Goal: Task Accomplishment & Management: Manage account settings

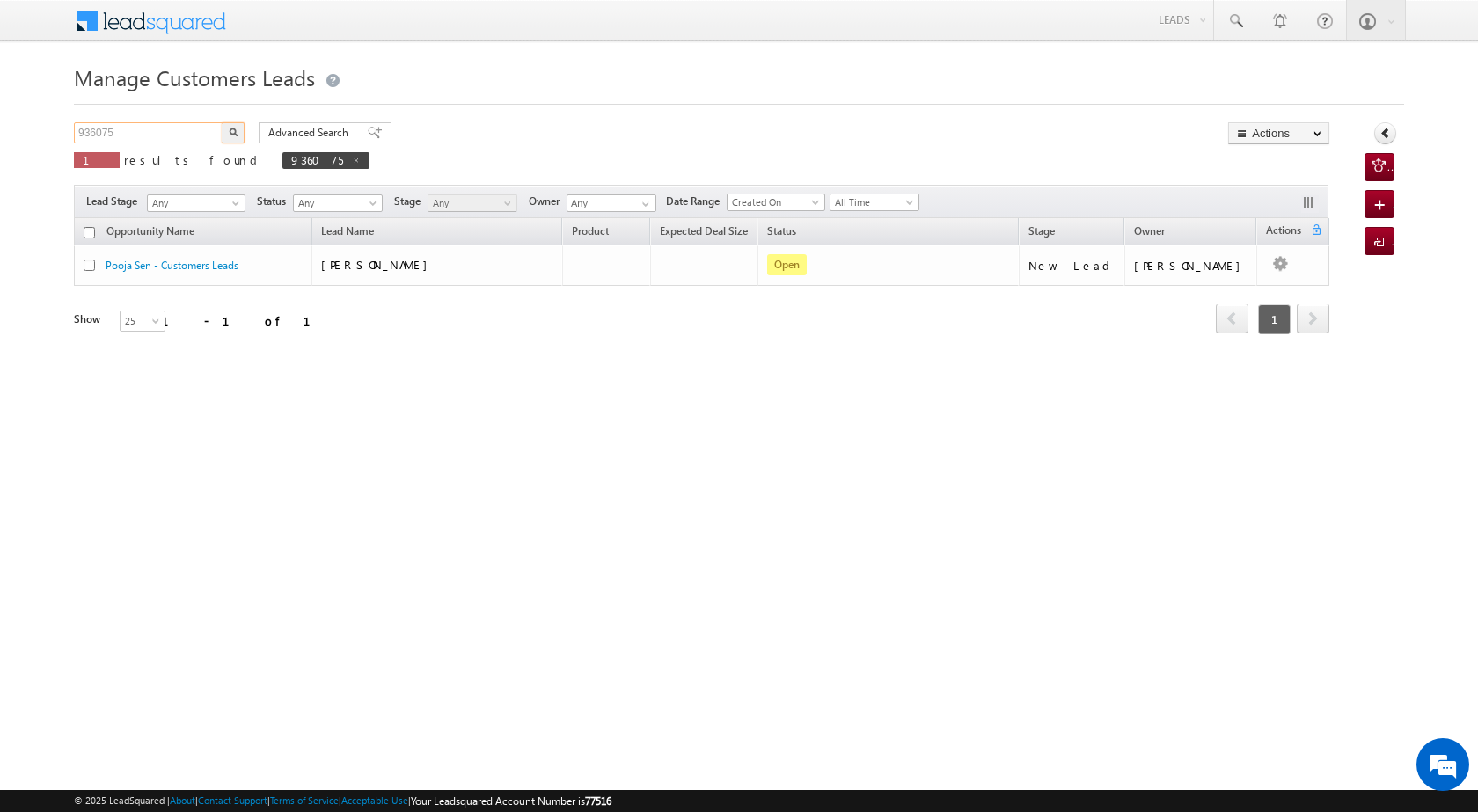
drag, startPoint x: 130, startPoint y: 127, endPoint x: 70, endPoint y: 124, distance: 60.1
click at [70, 124] on body "Menu [PERSON_NAME] [PERSON_NAME] a2@ks erve." at bounding box center [739, 249] width 1478 height 498
paste input "116"
type input "936116"
click at [236, 133] on img "button" at bounding box center [232, 131] width 8 height 8
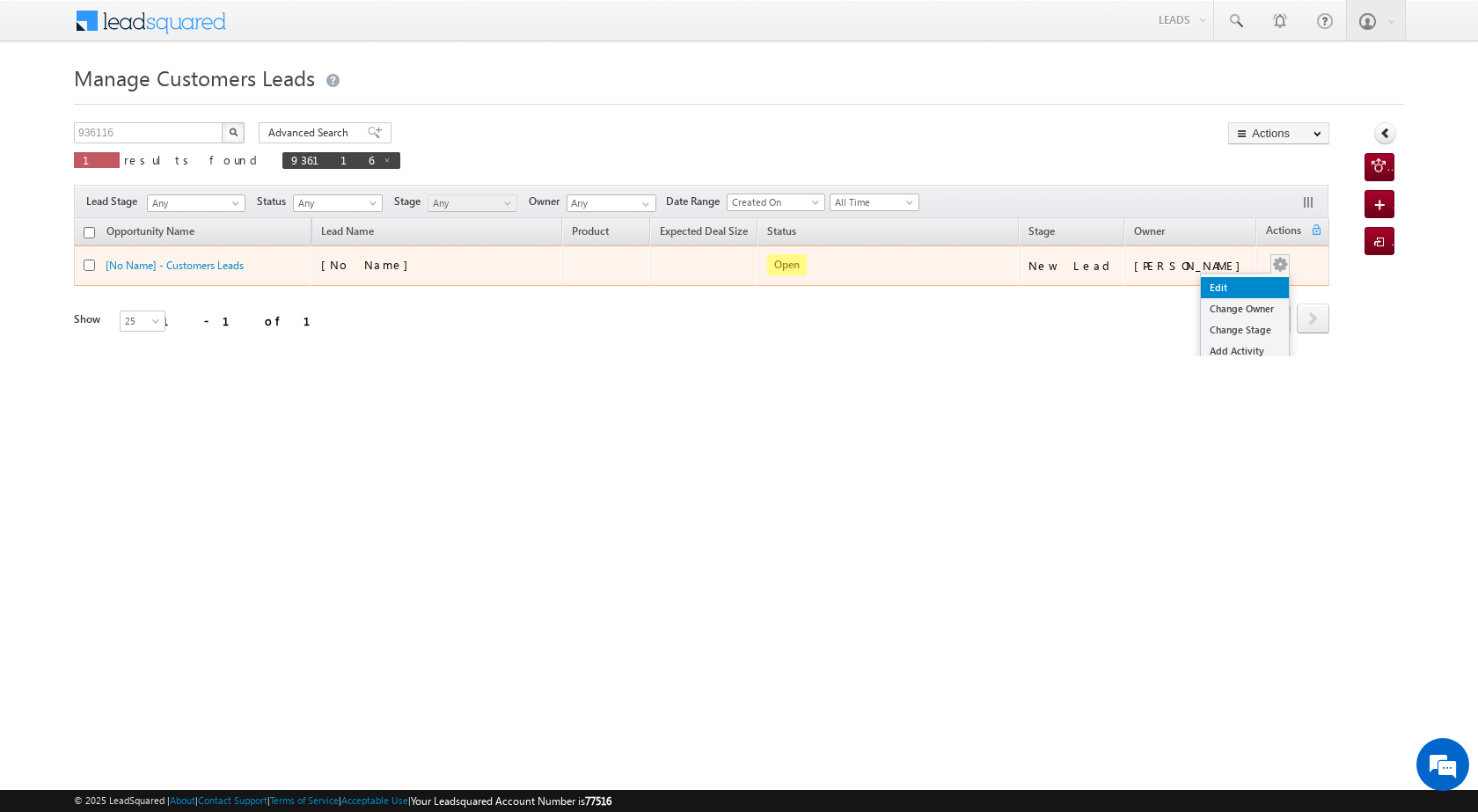
click at [1218, 289] on link "Edit" at bounding box center [1245, 288] width 88 height 21
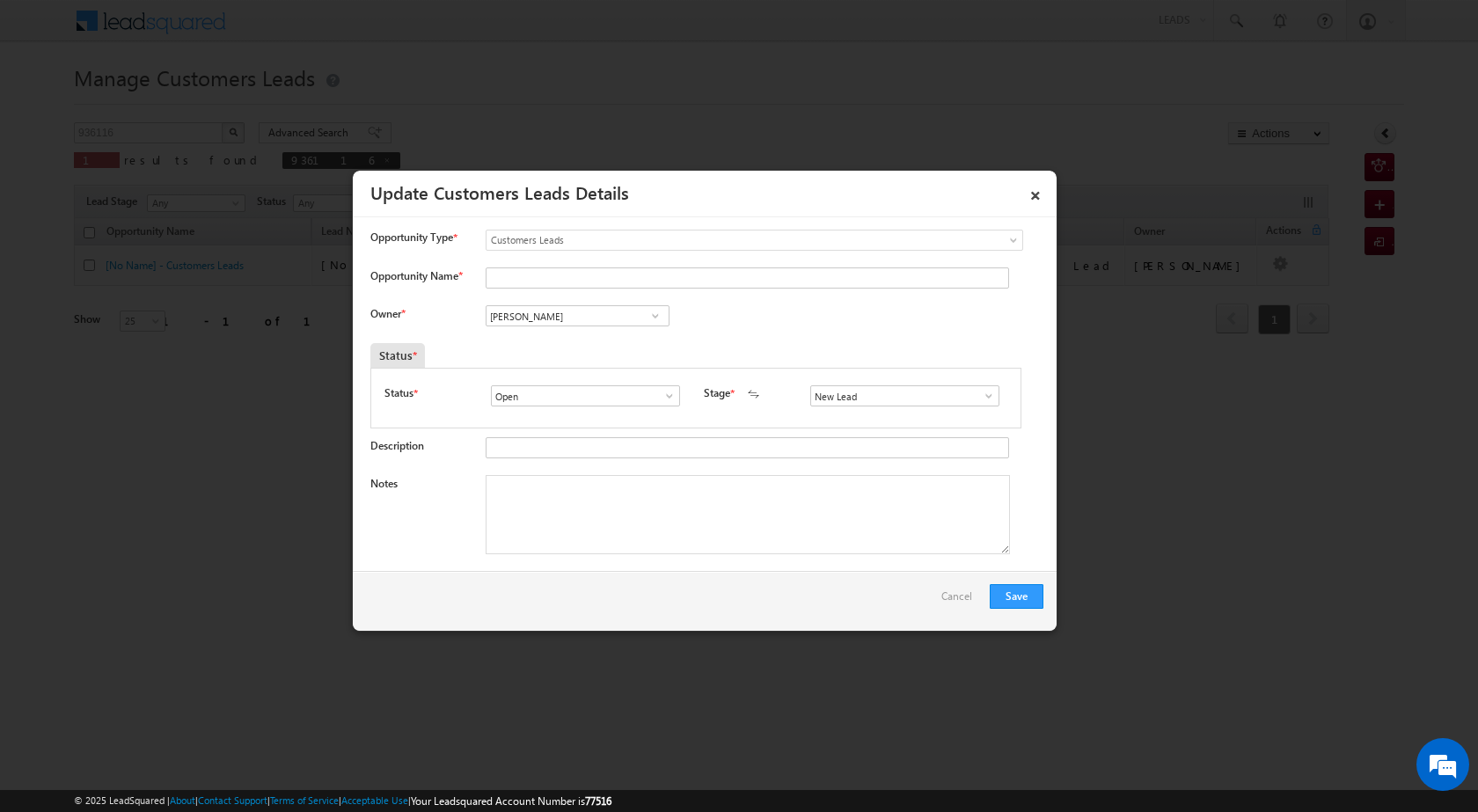
click at [654, 313] on span at bounding box center [655, 316] width 18 height 14
click at [650, 314] on span at bounding box center [655, 316] width 18 height 14
click at [616, 348] on span "[EMAIL_ADDRESS][DOMAIN_NAME]" at bounding box center [572, 351] width 159 height 13
type input "[PERSON_NAME]"
click at [573, 284] on input "Opportunity Name *" at bounding box center [747, 277] width 524 height 21
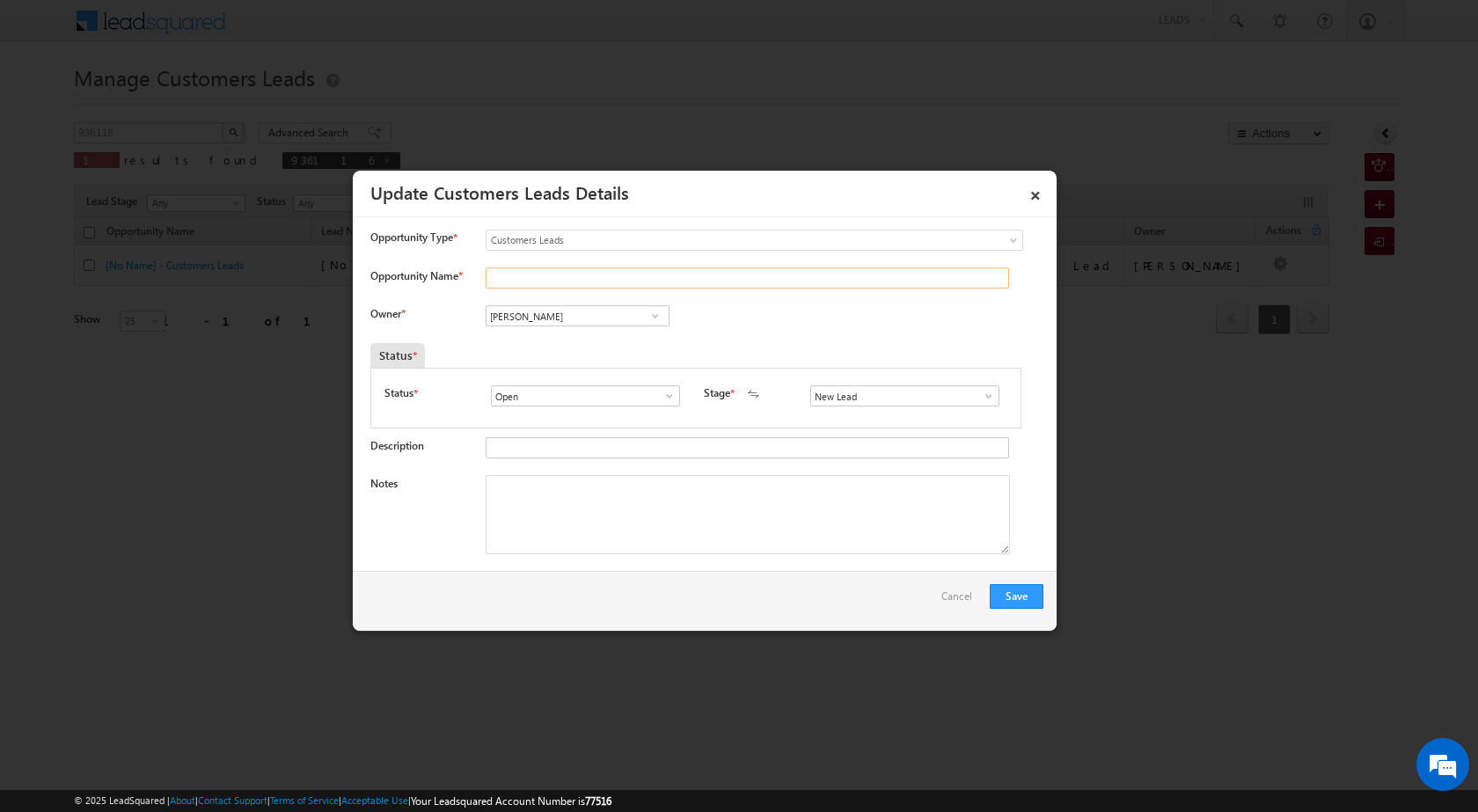
click at [532, 271] on input "Opportunity Name *" at bounding box center [747, 277] width 524 height 21
click at [539, 279] on input "Opportunity Name *" at bounding box center [747, 277] width 524 height 21
paste input "[PERSON_NAME] [PERSON_NAME]"
type input "[PERSON_NAME] [PERSON_NAME]"
click at [663, 393] on span at bounding box center [669, 395] width 18 height 14
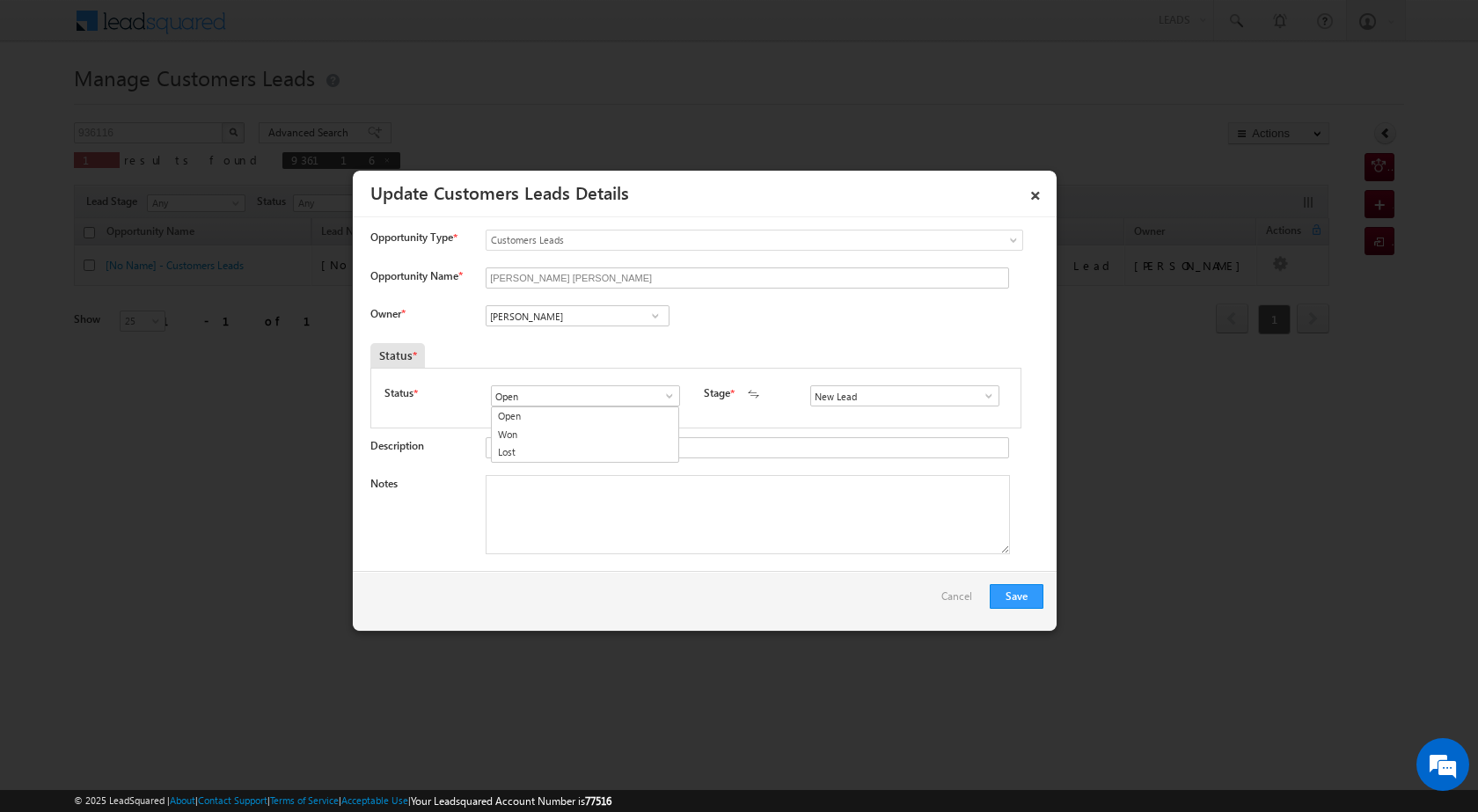
click at [654, 397] on link at bounding box center [665, 395] width 22 height 18
click at [986, 402] on span at bounding box center [989, 395] width 18 height 14
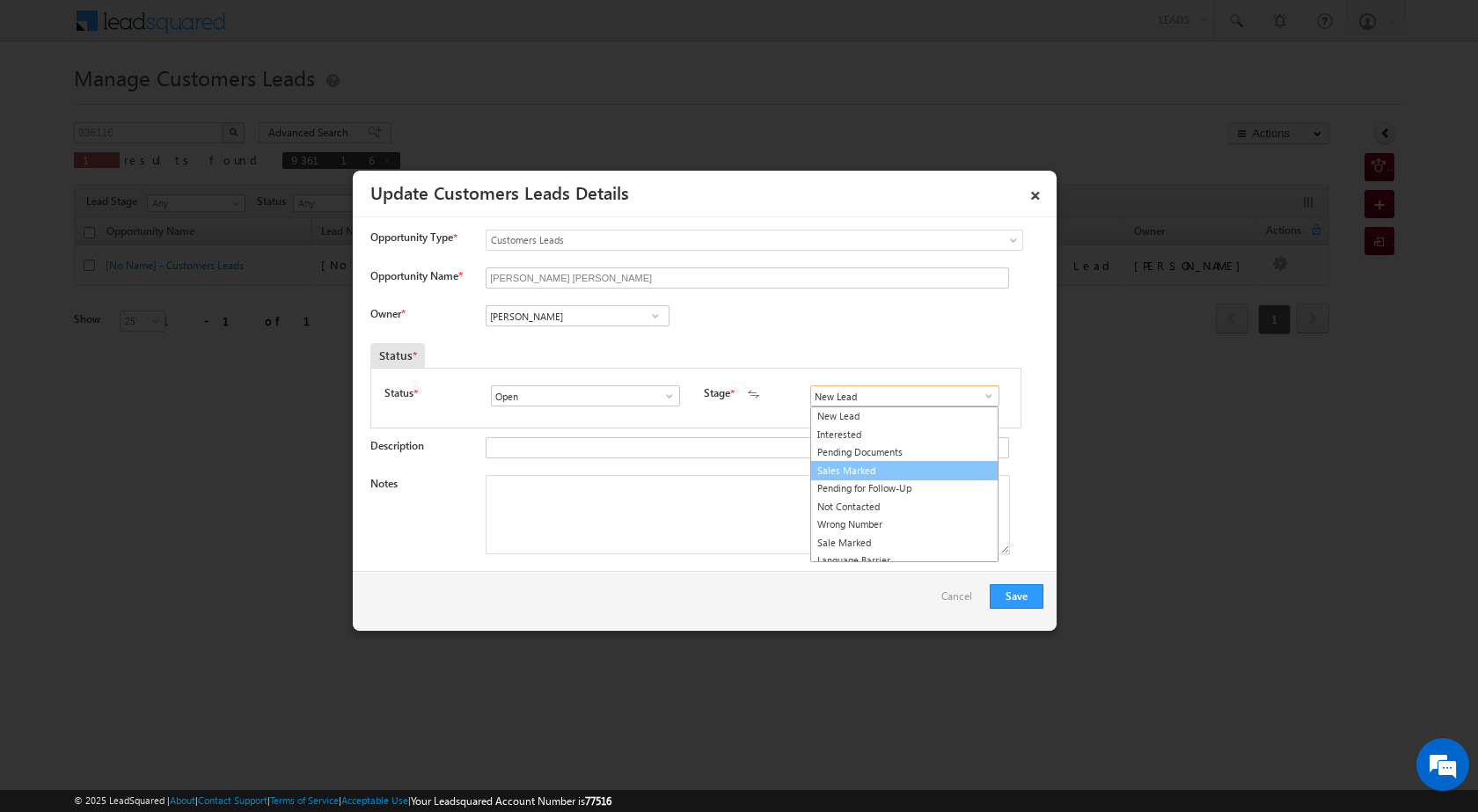
click at [889, 476] on link "Sales Marked" at bounding box center [904, 471] width 188 height 20
type input "Sales Marked"
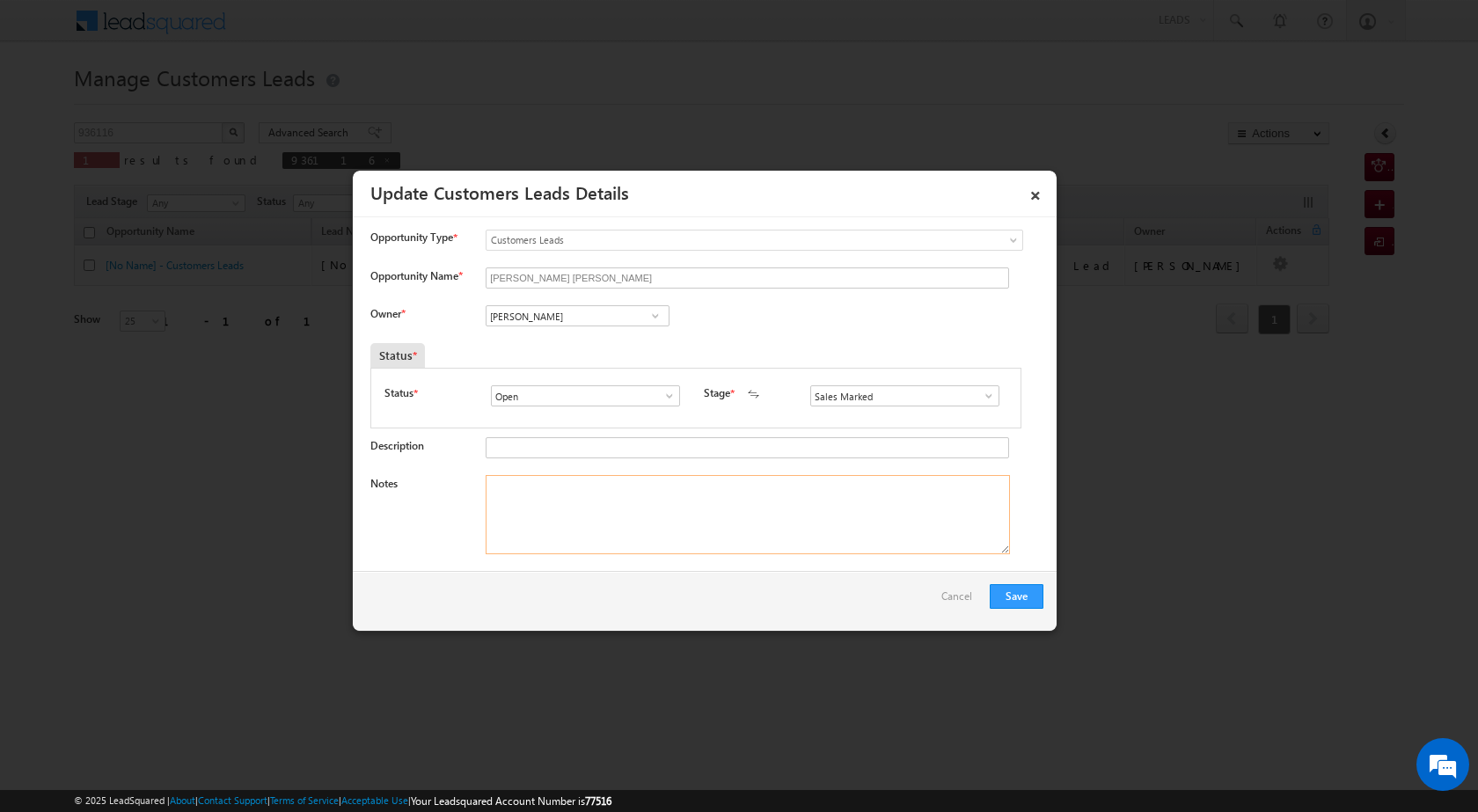
click at [724, 504] on textarea "Notes" at bounding box center [747, 514] width 525 height 79
click at [655, 501] on textarea "Notes" at bounding box center [747, 514] width 525 height 79
paste textarea "[PERSON_NAME] WIFE [PERSON_NAME] 5 LAC TOUP NEED CX TOMAROOW VISIT SHEDULE 12.:…"
type textarea "[PERSON_NAME] WIFE [PERSON_NAME] 5 LAC TOUP NEED CX TOMAROOW VISIT SHEDULE 12.:…"
click at [1006, 583] on div "Save Cancel" at bounding box center [705, 600] width 704 height 59
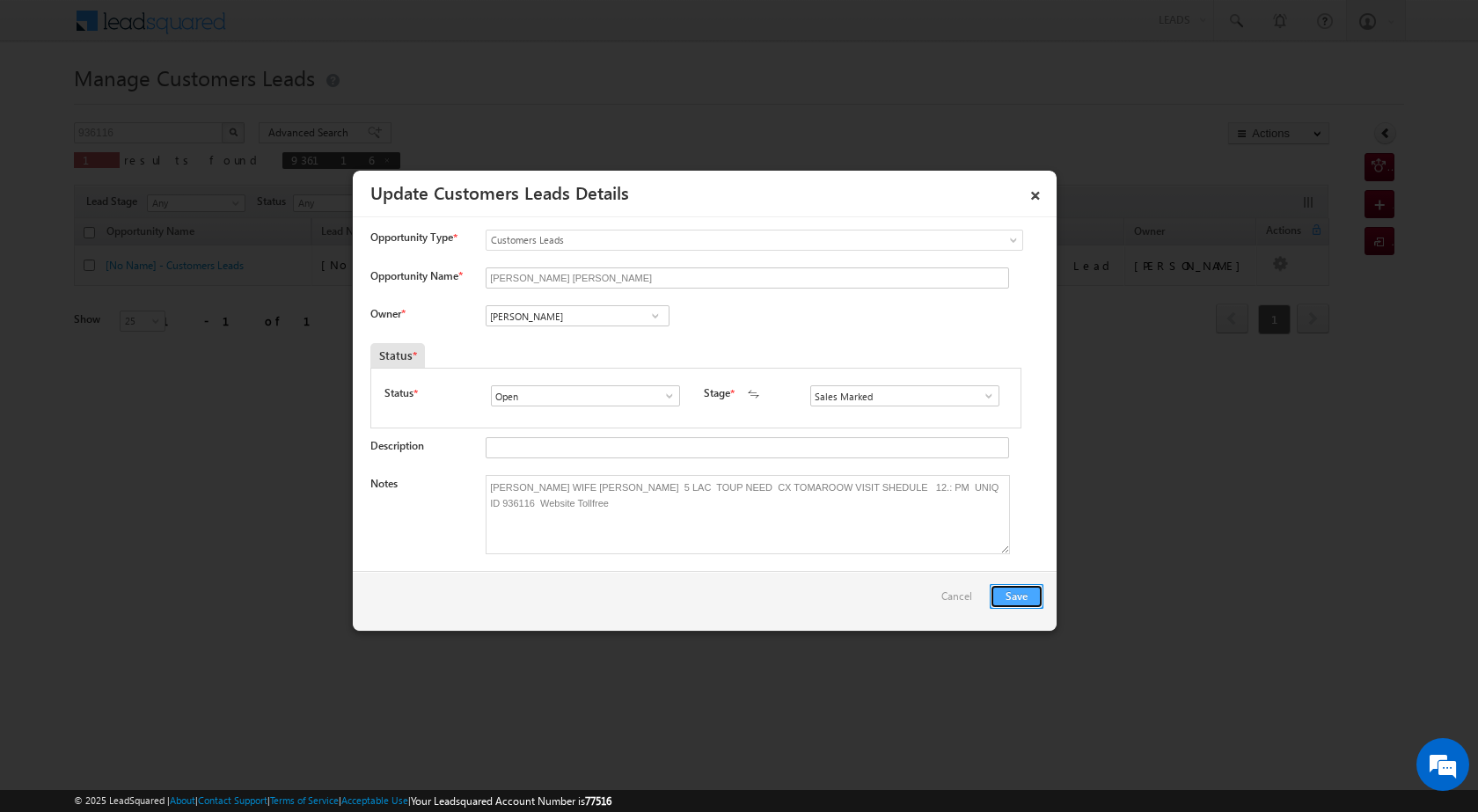
click at [1006, 584] on button "Save" at bounding box center [1017, 596] width 54 height 25
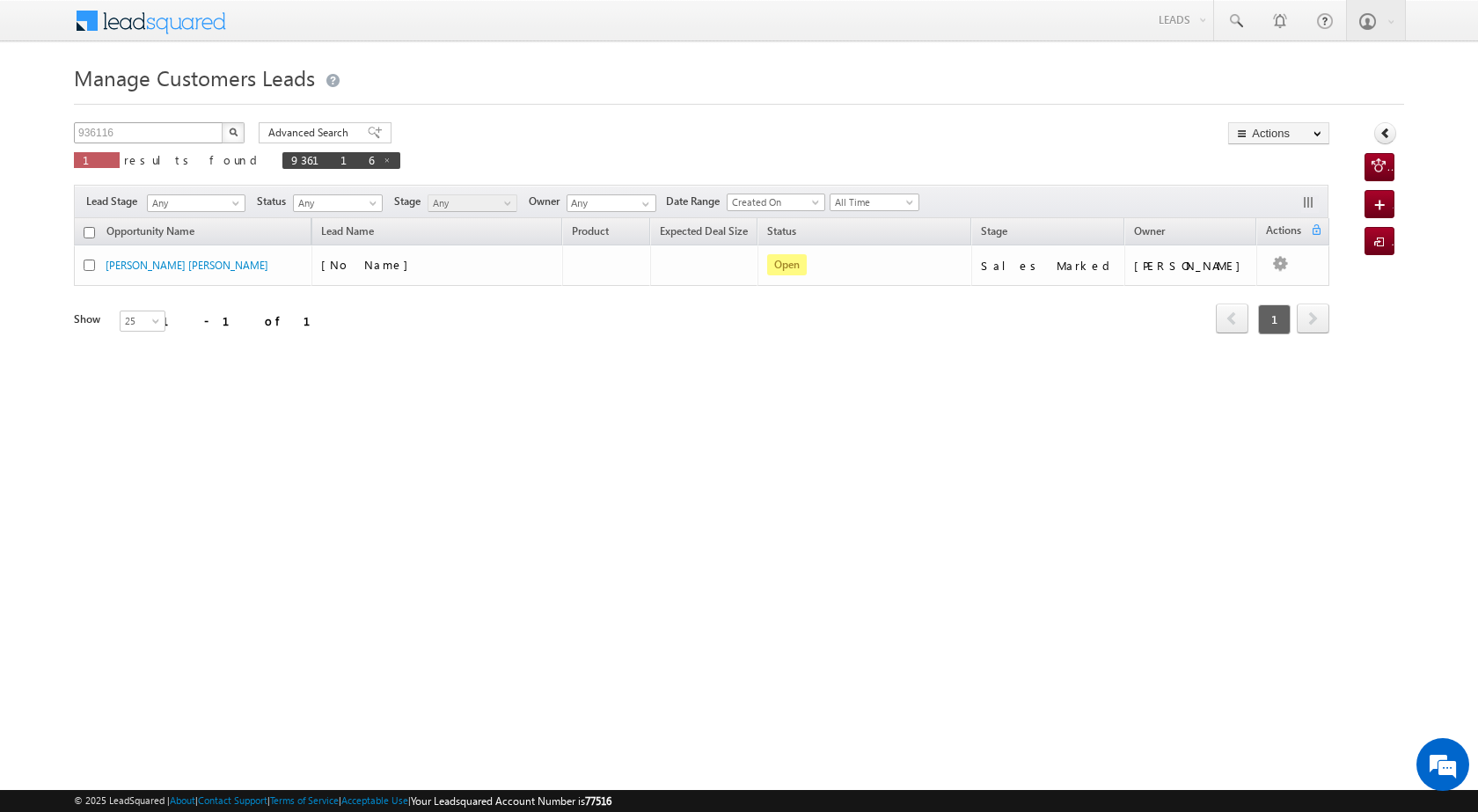
drag, startPoint x: 141, startPoint y: 120, endPoint x: 123, endPoint y: 126, distance: 19.0
click at [88, 120] on div "Manage Customers Leads Customers Leads updated successfully. 936116 X 1 results…" at bounding box center [739, 279] width 1330 height 440
drag, startPoint x: 125, startPoint y: 130, endPoint x: 69, endPoint y: 129, distance: 56.0
click at [69, 129] on body "Menu [PERSON_NAME] [PERSON_NAME] a2@ks erve." at bounding box center [739, 249] width 1478 height 498
click at [236, 133] on img "button" at bounding box center [232, 131] width 8 height 8
